Goal: Find specific page/section: Find specific page/section

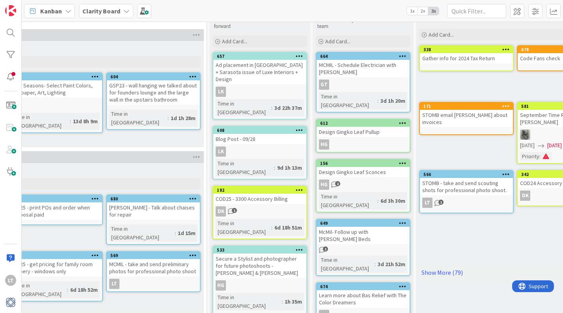
click at [68, 11] on icon at bounding box center [68, 11] width 6 height 6
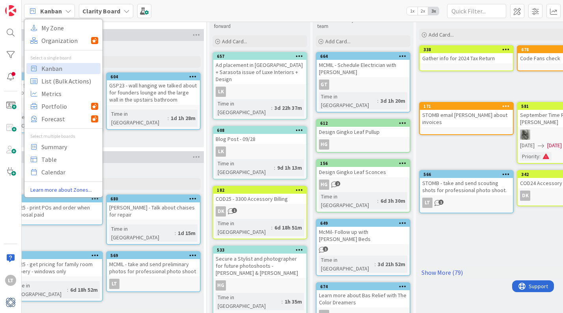
click at [128, 9] on icon at bounding box center [126, 11] width 6 height 6
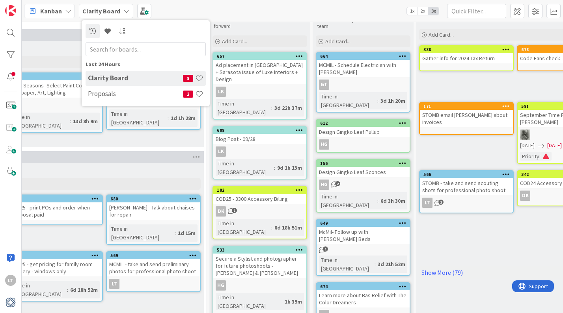
drag, startPoint x: 120, startPoint y: 93, endPoint x: 113, endPoint y: 93, distance: 6.7
click at [120, 93] on h4 "Proposals" at bounding box center [135, 94] width 95 height 8
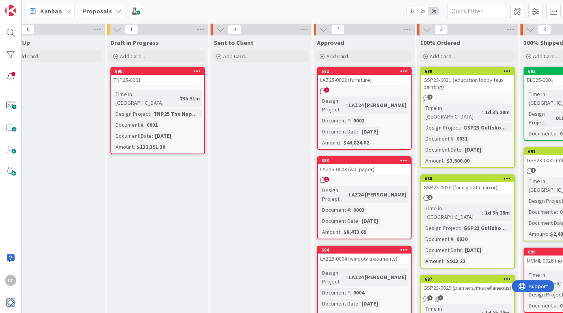
scroll to position [0, 123]
click at [327, 91] on span "1" at bounding box center [326, 90] width 5 height 5
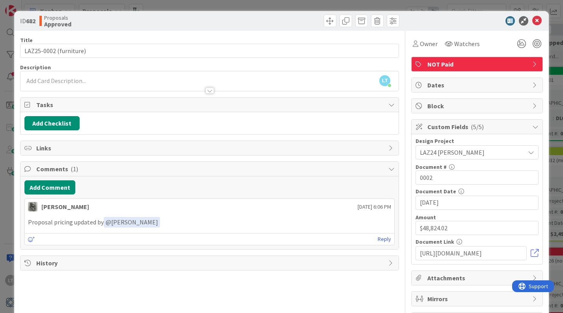
scroll to position [0, 0]
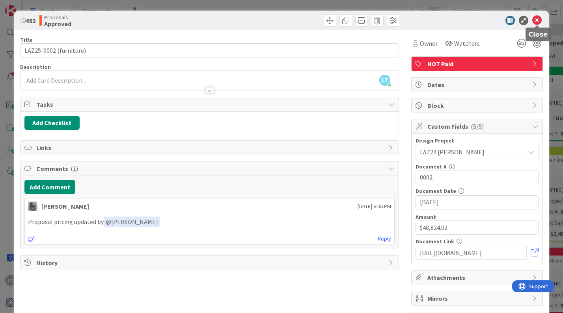
click at [536, 20] on icon at bounding box center [536, 20] width 9 height 9
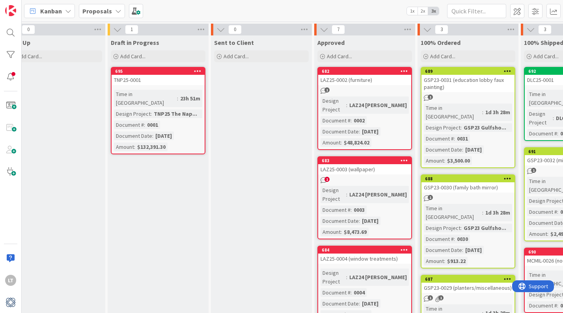
click at [328, 177] on span "1" at bounding box center [326, 179] width 5 height 5
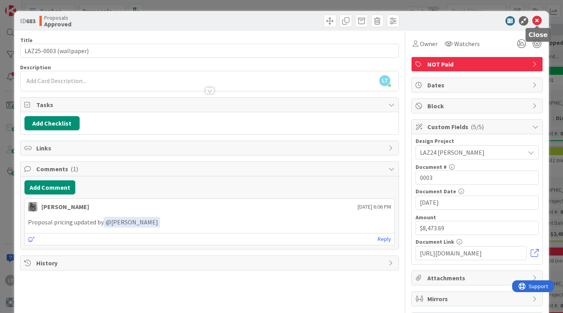
click at [536, 20] on icon at bounding box center [536, 20] width 9 height 9
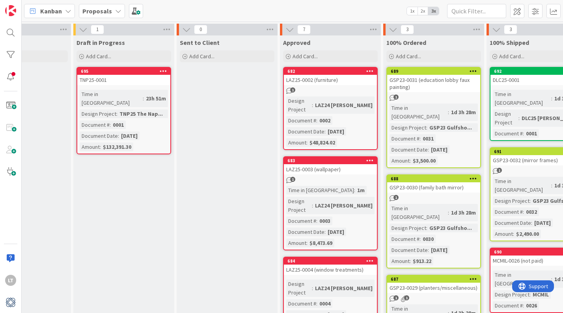
scroll to position [0, 200]
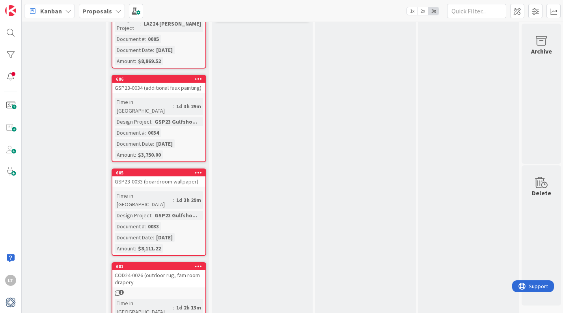
click at [122, 290] on span "1" at bounding box center [121, 292] width 5 height 5
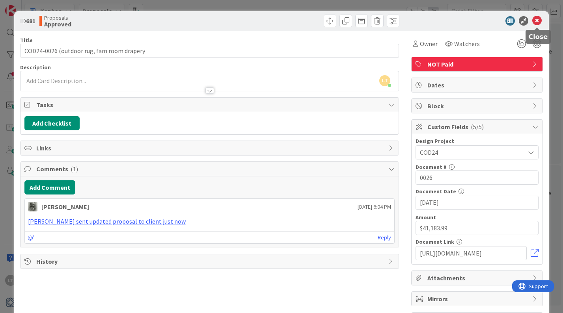
click at [535, 17] on icon at bounding box center [536, 20] width 9 height 9
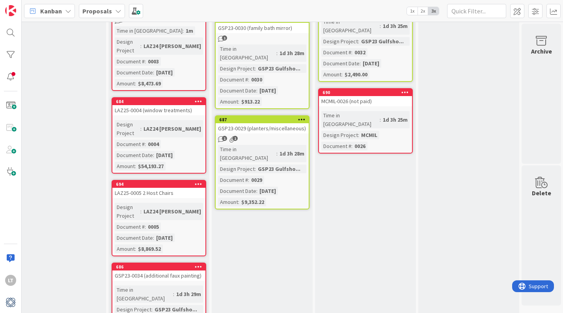
click at [224, 136] on span "1" at bounding box center [224, 138] width 5 height 5
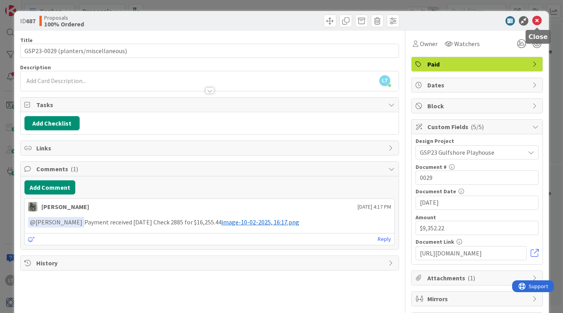
click at [537, 19] on icon at bounding box center [536, 20] width 9 height 9
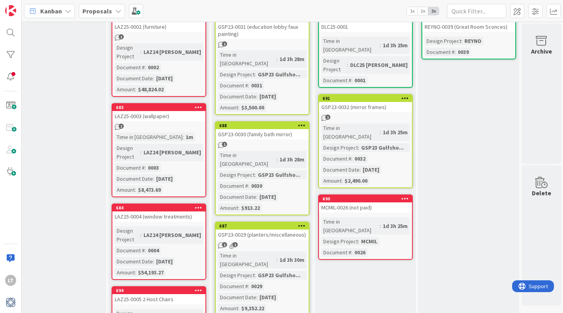
click at [223, 142] on span "1" at bounding box center [224, 144] width 5 height 5
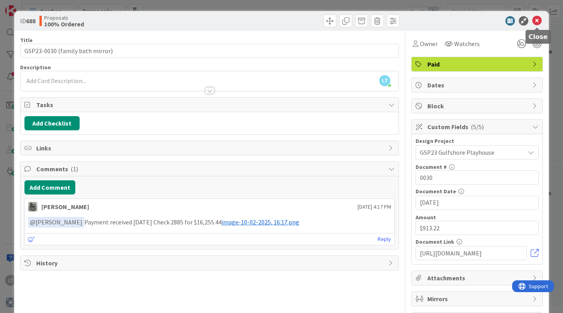
click at [541, 19] on icon at bounding box center [536, 20] width 9 height 9
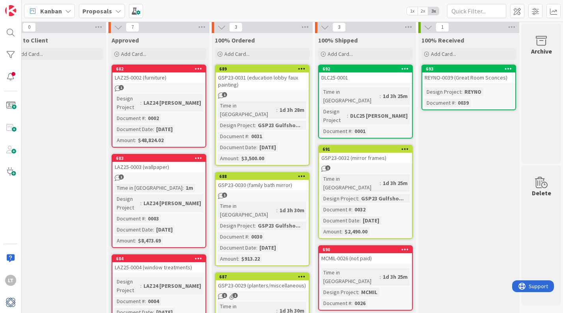
click at [225, 92] on span "1" at bounding box center [224, 94] width 5 height 5
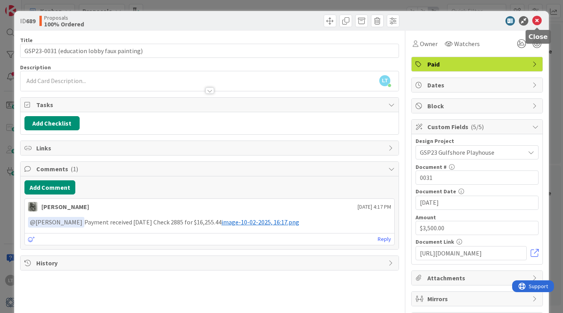
click at [537, 18] on icon at bounding box center [536, 20] width 9 height 9
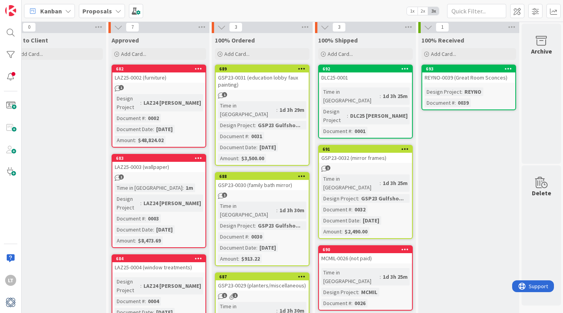
click at [328, 166] on span "1" at bounding box center [327, 168] width 5 height 5
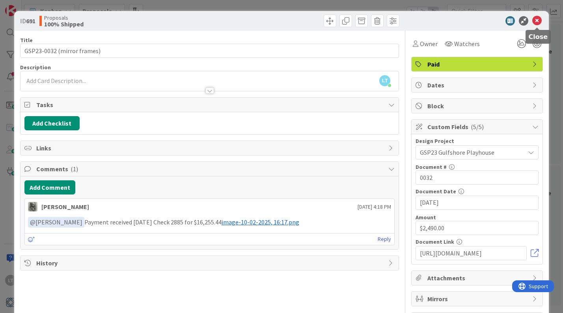
click at [538, 16] on icon at bounding box center [536, 20] width 9 height 9
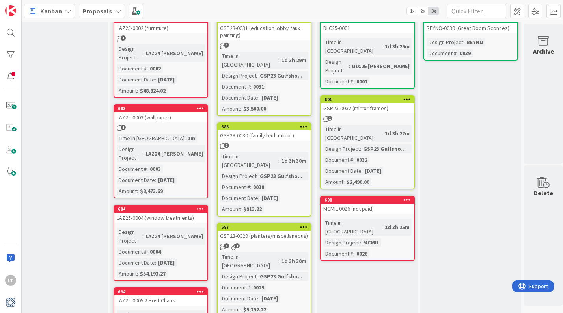
click at [388, 204] on div "MCMIL-0026 (not paid)" at bounding box center [367, 209] width 93 height 10
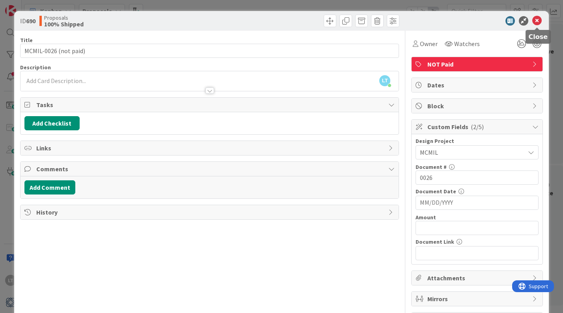
click at [537, 19] on icon at bounding box center [536, 20] width 9 height 9
